Goal: Transaction & Acquisition: Book appointment/travel/reservation

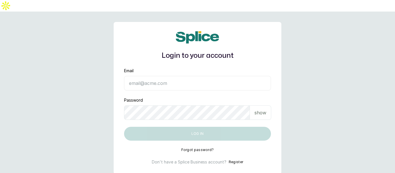
click at [157, 76] on input "Email" at bounding box center [197, 83] width 147 height 14
click at [162, 76] on input "Email" at bounding box center [197, 83] width 147 height 14
type input "[EMAIL_ADDRESS][DOMAIN_NAME]"
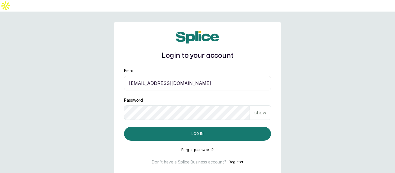
click at [262, 109] on p "show" at bounding box center [261, 112] width 12 height 7
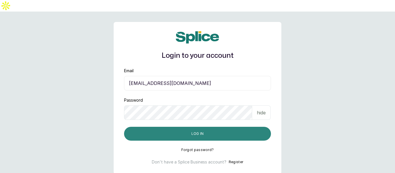
click at [205, 127] on button "Log in" at bounding box center [197, 134] width 147 height 14
click at [161, 127] on button "Log in" at bounding box center [197, 134] width 147 height 14
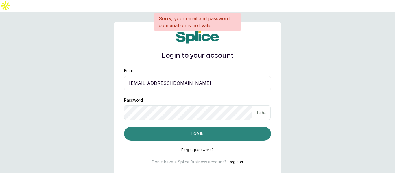
click at [191, 127] on button "Log in" at bounding box center [197, 134] width 147 height 14
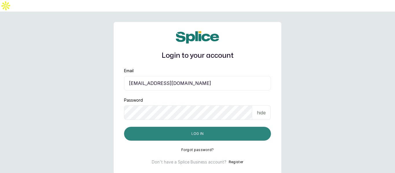
click at [202, 127] on button "Log in" at bounding box center [197, 134] width 147 height 14
click at [189, 127] on button "Log in" at bounding box center [197, 134] width 147 height 14
drag, startPoint x: 211, startPoint y: 122, endPoint x: 212, endPoint y: 119, distance: 3.6
click at [212, 127] on button "Log in" at bounding box center [197, 134] width 147 height 14
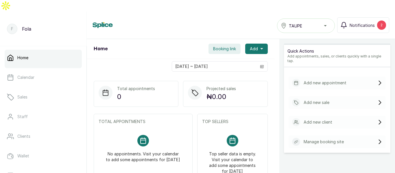
click at [222, 46] on span "Booking link" at bounding box center [224, 49] width 23 height 6
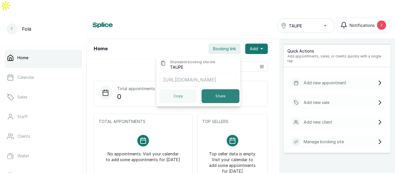
click at [211, 89] on button "Share" at bounding box center [221, 96] width 38 height 14
click at [135, 19] on div "Home TAUPE Notifications 2" at bounding box center [241, 25] width 297 height 16
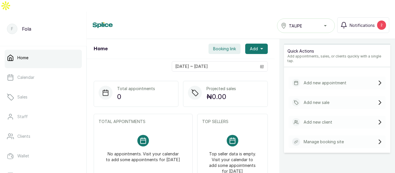
scroll to position [140, 0]
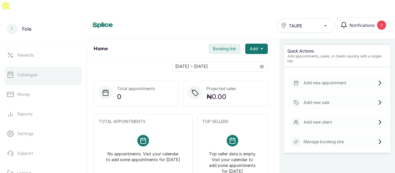
click at [29, 72] on p "Catalogue" at bounding box center [27, 75] width 20 height 6
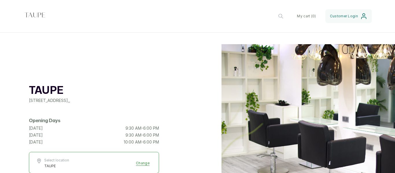
click at [157, 46] on div "TAUPE 1st floor, 24 Bujumbura Street, Wuse, Abuja, Nigeria , , Opening Days Fri…" at bounding box center [94, 131] width 130 height 174
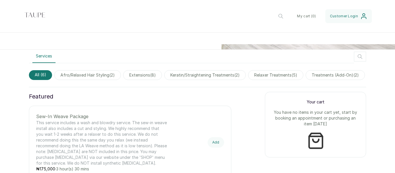
scroll to position [167, 0]
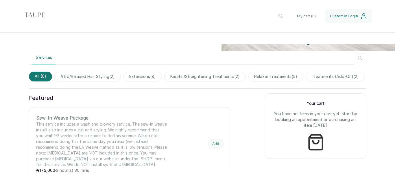
click at [107, 72] on span "afro/relaxed hair styling ( 2 )" at bounding box center [87, 77] width 67 height 10
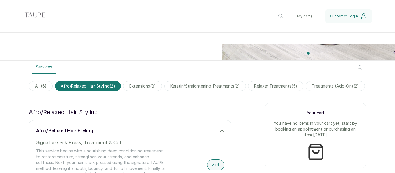
scroll to position [129, 0]
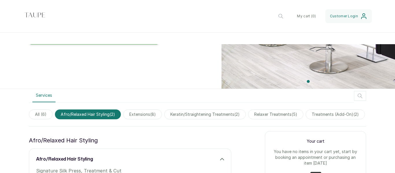
click at [149, 110] on span "extensions ( 8 )" at bounding box center [142, 115] width 39 height 10
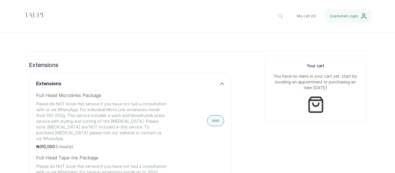
scroll to position [217, 0]
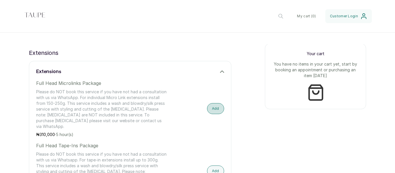
click at [214, 103] on button "Add" at bounding box center [215, 108] width 17 height 11
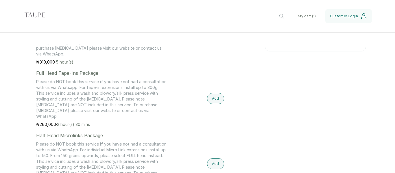
scroll to position [145, 0]
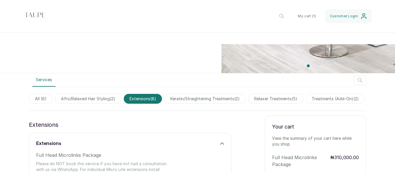
click at [199, 94] on span "keratin/straightening treatments ( 2 )" at bounding box center [205, 99] width 82 height 10
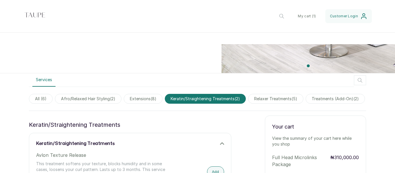
scroll to position [289, 0]
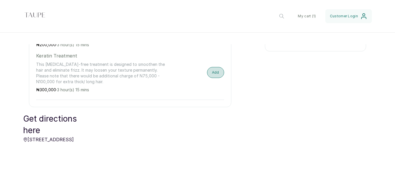
click at [208, 67] on button "Add" at bounding box center [215, 72] width 17 height 11
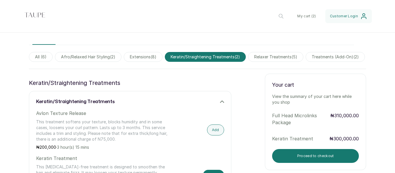
scroll to position [184, 0]
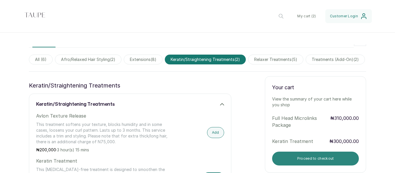
click at [302, 152] on button "Proceed to checkout" at bounding box center [315, 159] width 87 height 14
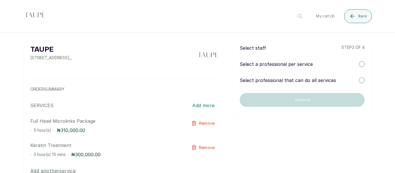
scroll to position [20, 0]
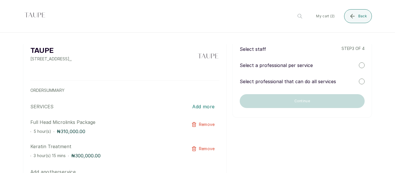
click at [359, 79] on div at bounding box center [362, 82] width 6 height 6
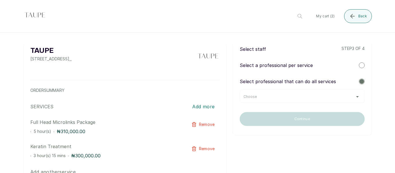
click at [345, 95] on div "Choose" at bounding box center [303, 97] width 118 height 5
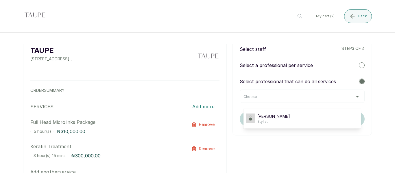
click at [347, 95] on div "Choose" at bounding box center [303, 97] width 118 height 5
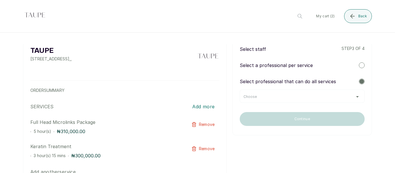
click at [359, 63] on div at bounding box center [362, 66] width 6 height 6
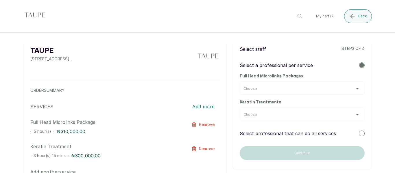
click at [317, 82] on div "Choose" at bounding box center [302, 88] width 125 height 13
click at [353, 87] on div "Choose" at bounding box center [303, 89] width 118 height 5
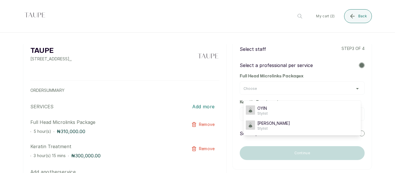
click at [379, 76] on div "TAUPE 1st floor, 24 Bujumbura Street, Wuse, Abuja, Nigeria , , ORDER SUMMARY SE…" at bounding box center [197, 153] width 395 height 257
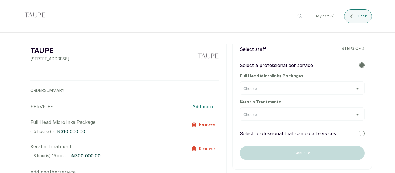
click at [325, 113] on div "Choose" at bounding box center [303, 115] width 118 height 5
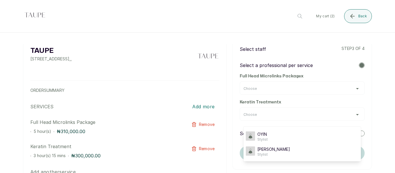
click at [306, 82] on div "Choose" at bounding box center [302, 88] width 125 height 13
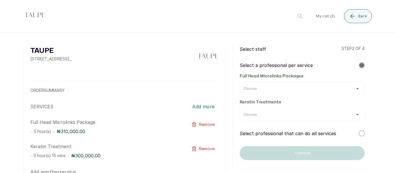
click at [307, 87] on div "Choose" at bounding box center [303, 89] width 118 height 5
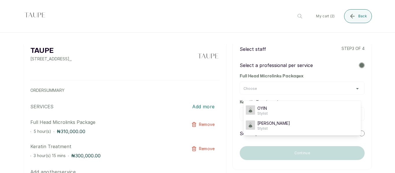
click at [376, 70] on div "TAUPE 1st floor, 24 Bujumbura Street, Wuse, Abuja, Nigeria , , ORDER SUMMARY SE…" at bounding box center [197, 153] width 395 height 257
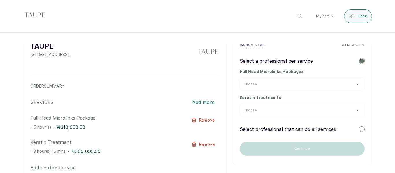
scroll to position [0, 0]
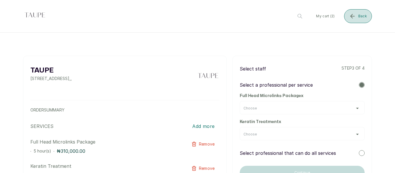
click at [354, 17] on icon "submit" at bounding box center [352, 16] width 7 height 7
